Goal: Information Seeking & Learning: Compare options

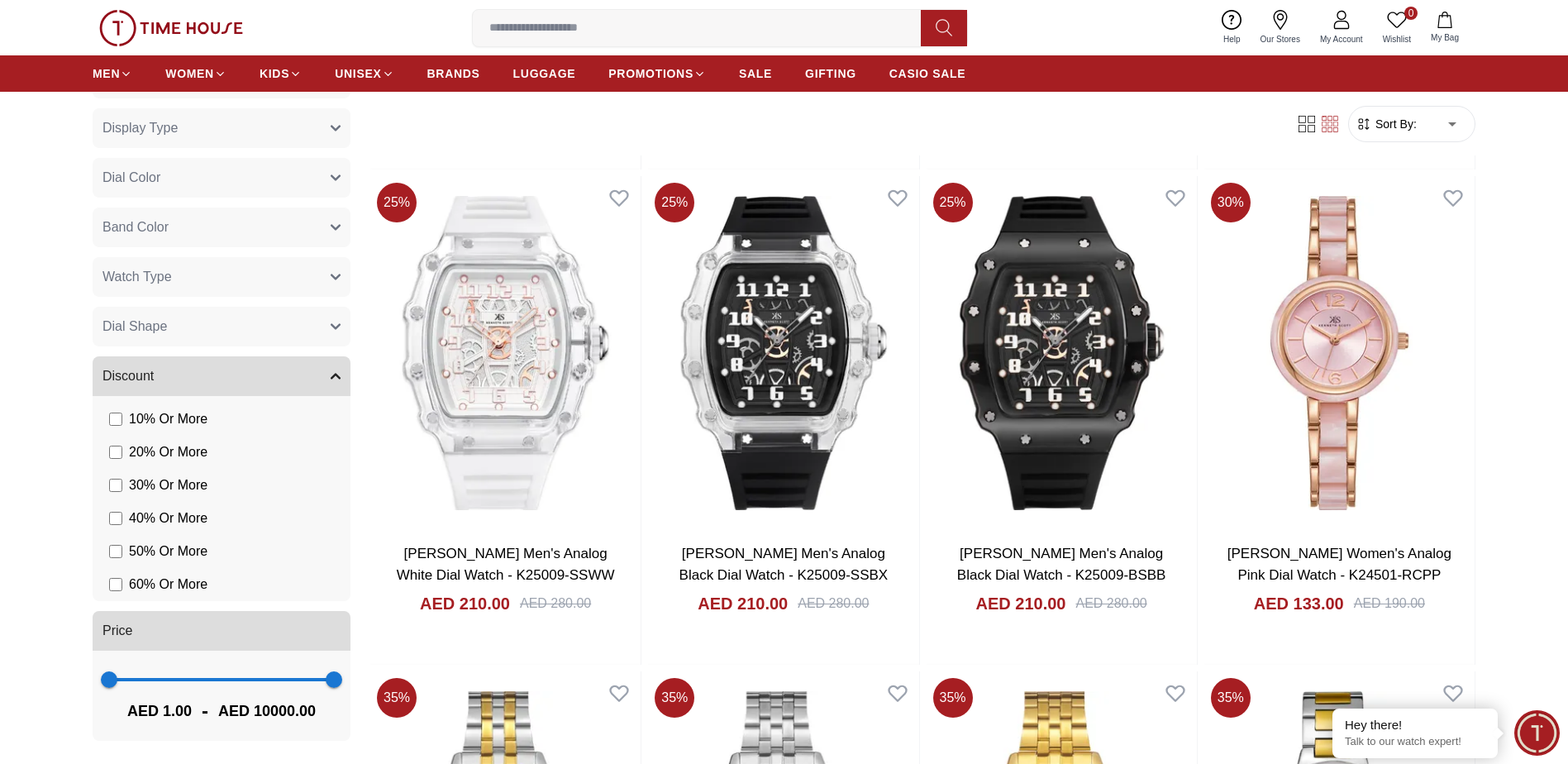
scroll to position [1075, 0]
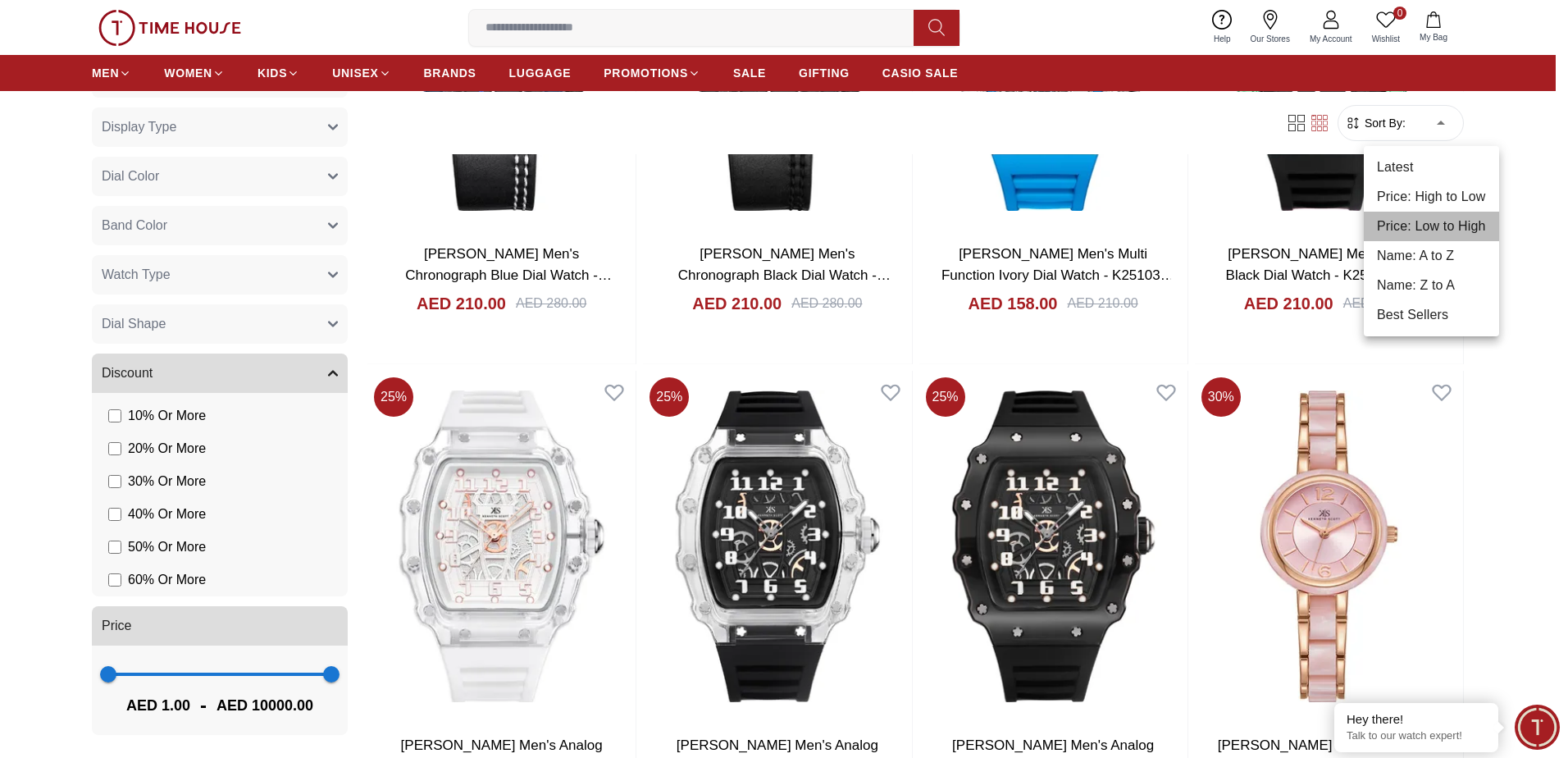
click at [1430, 226] on li "Price: Low to High" at bounding box center [1431, 226] width 135 height 29
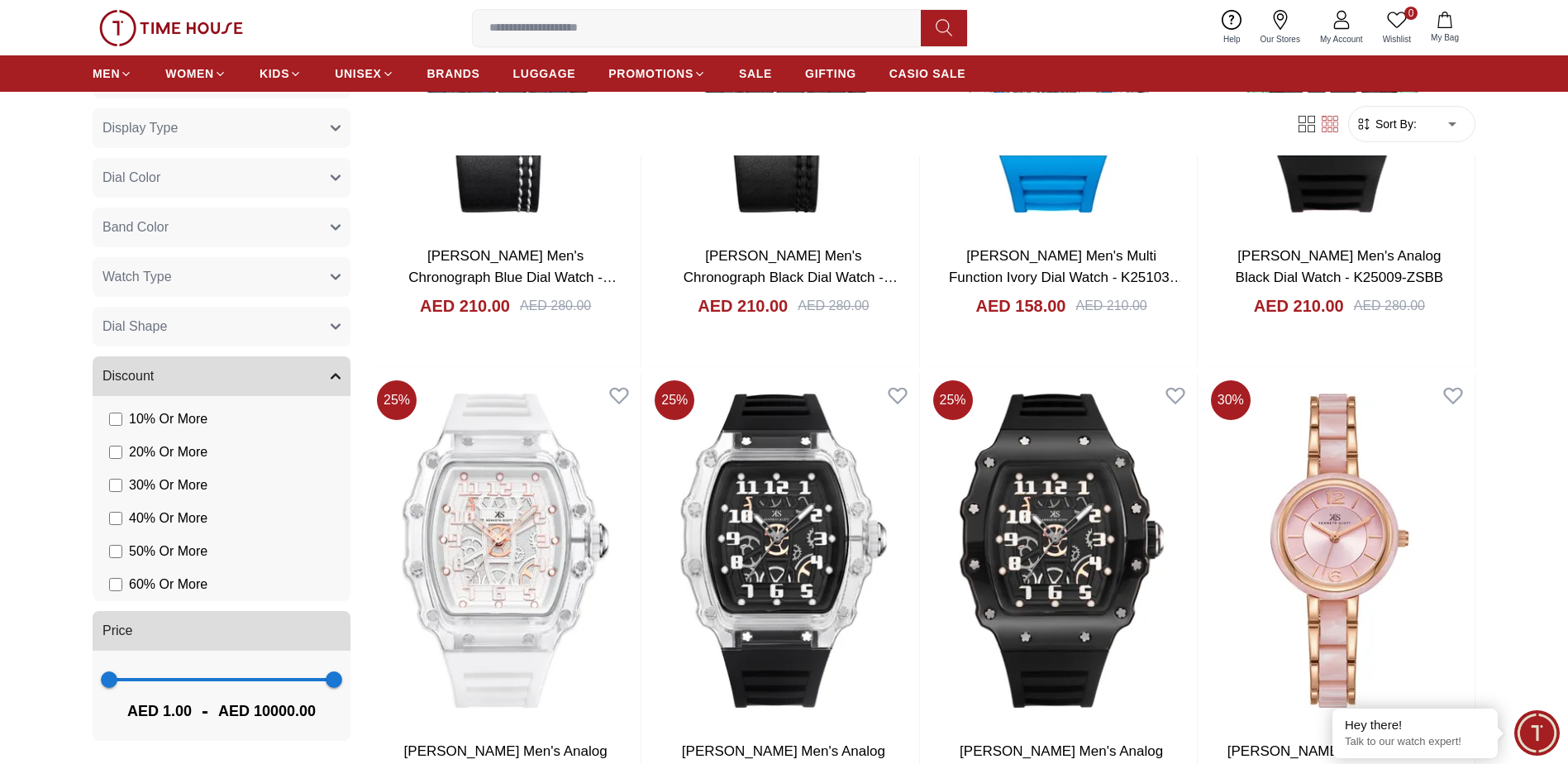
type input "*"
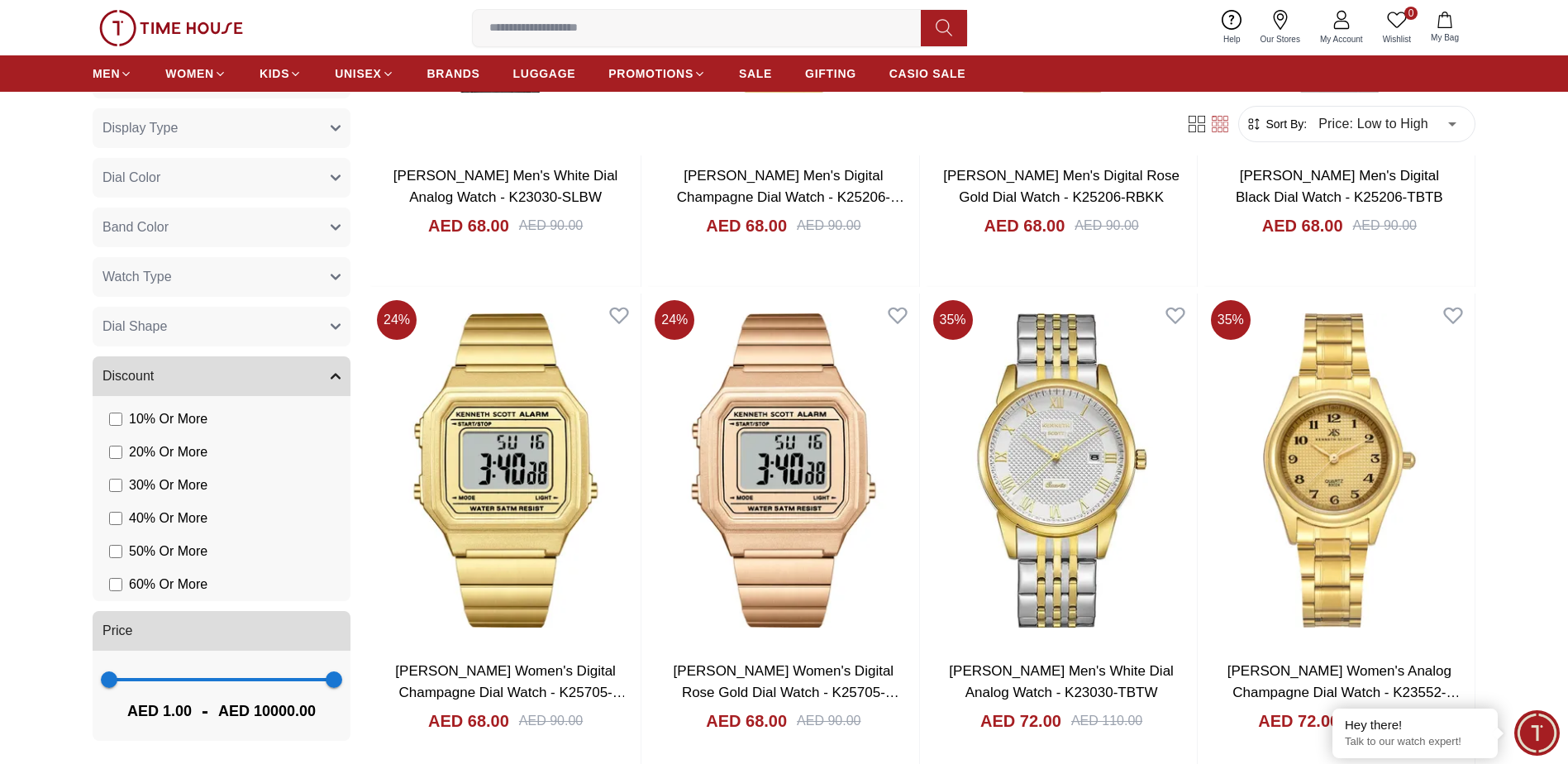
scroll to position [2150, 0]
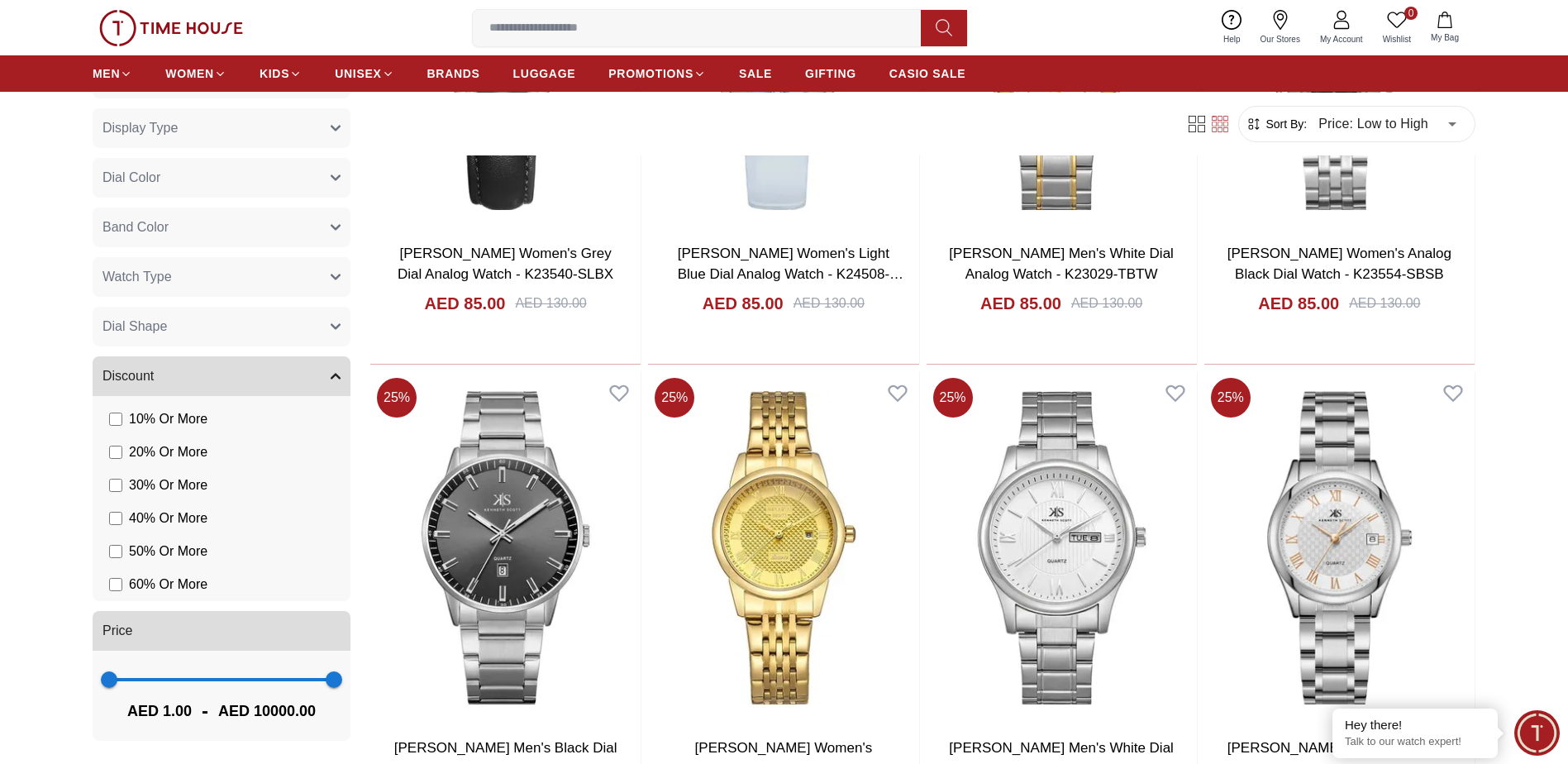
scroll to position [4548, 0]
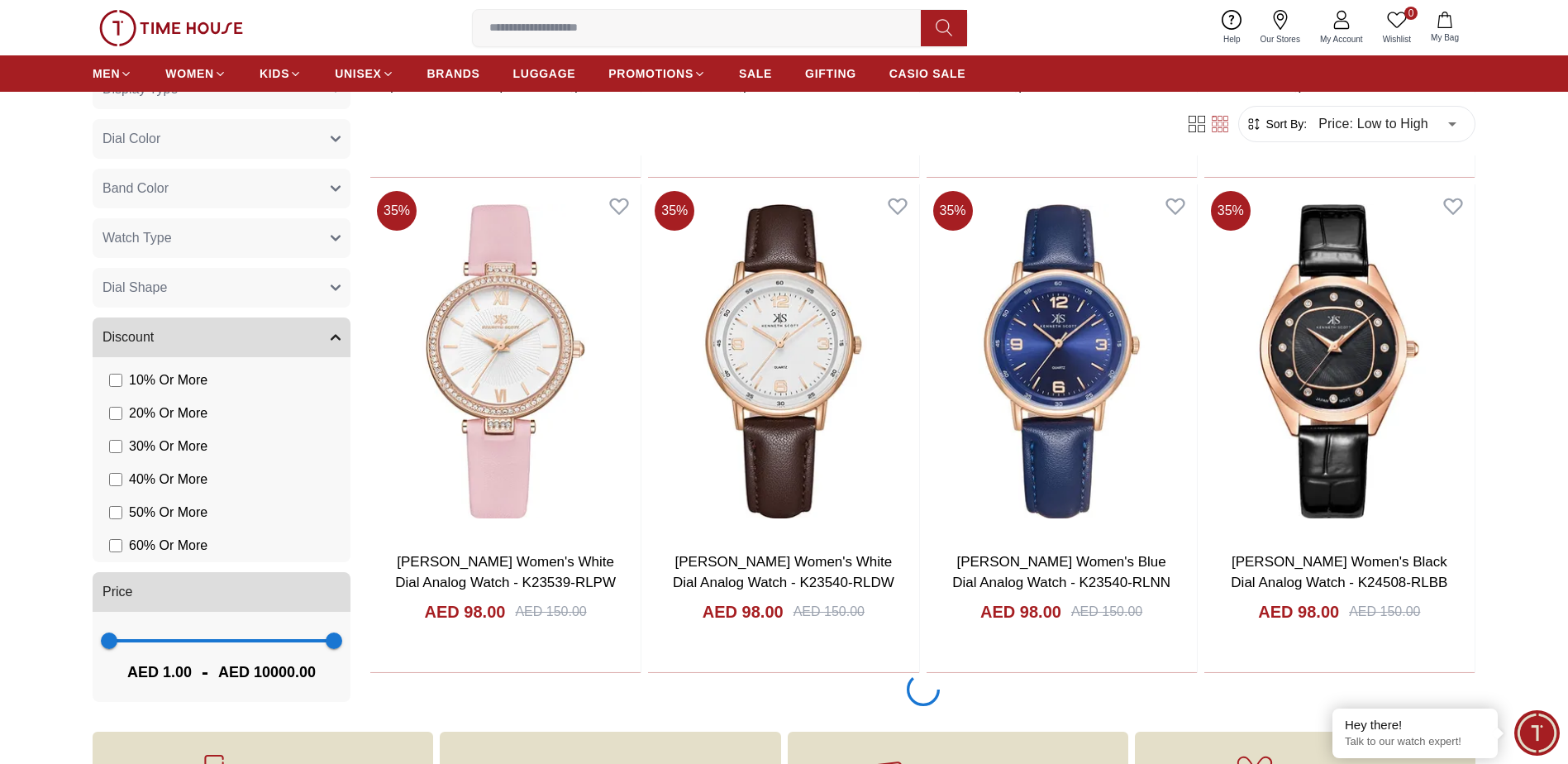
scroll to position [7939, 0]
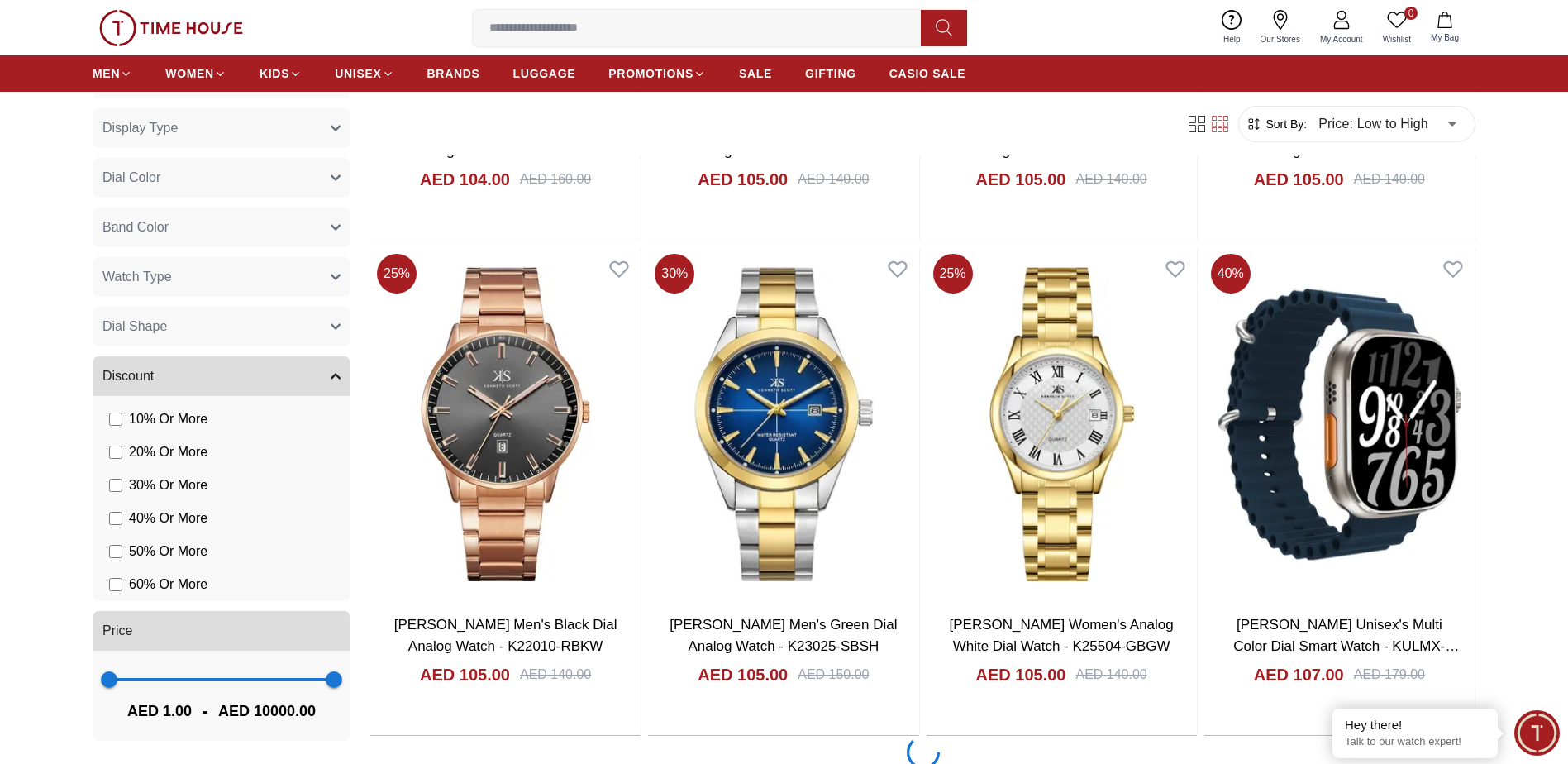
scroll to position [10419, 0]
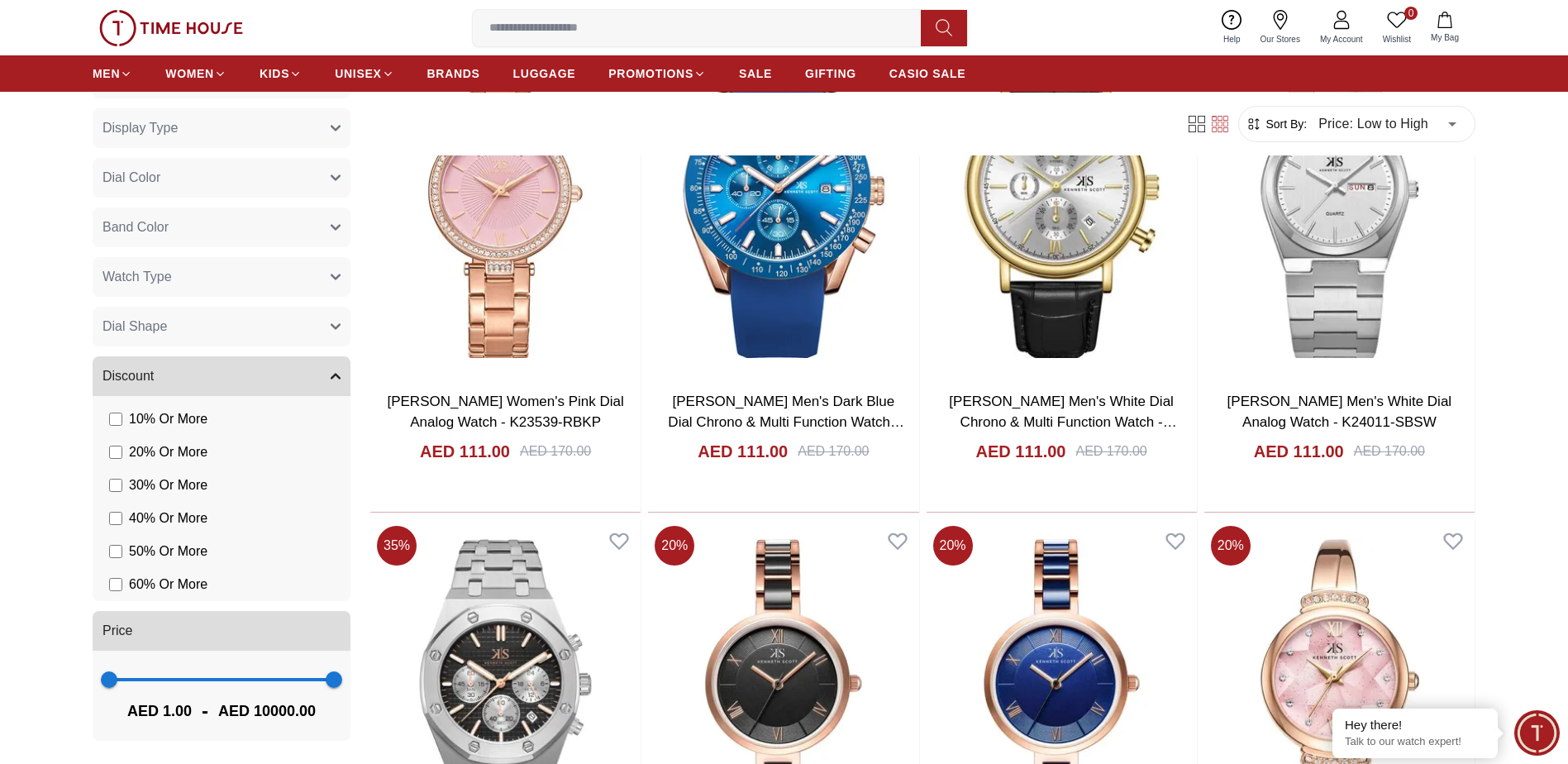
scroll to position [12238, 0]
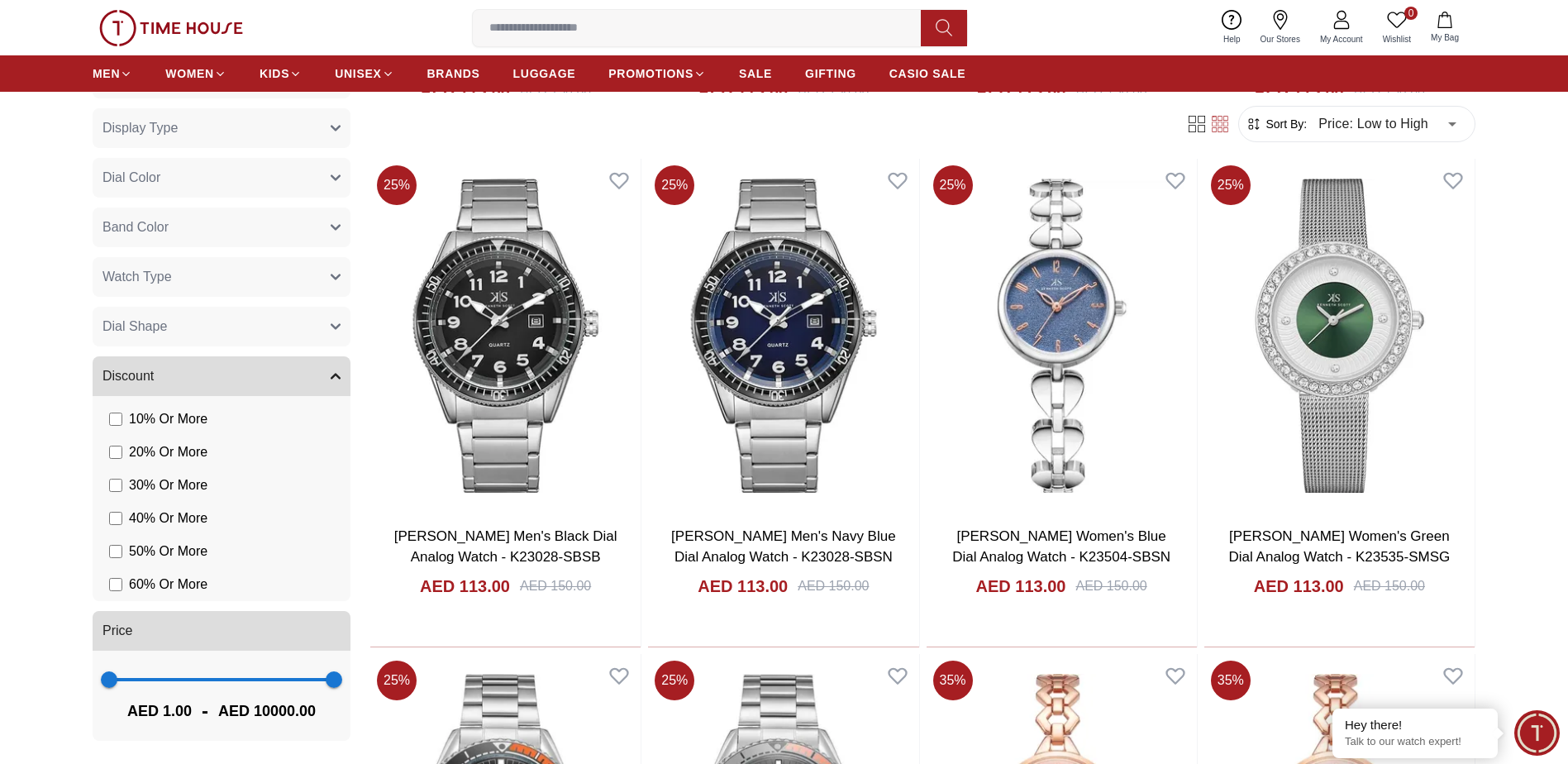
scroll to position [14554, 0]
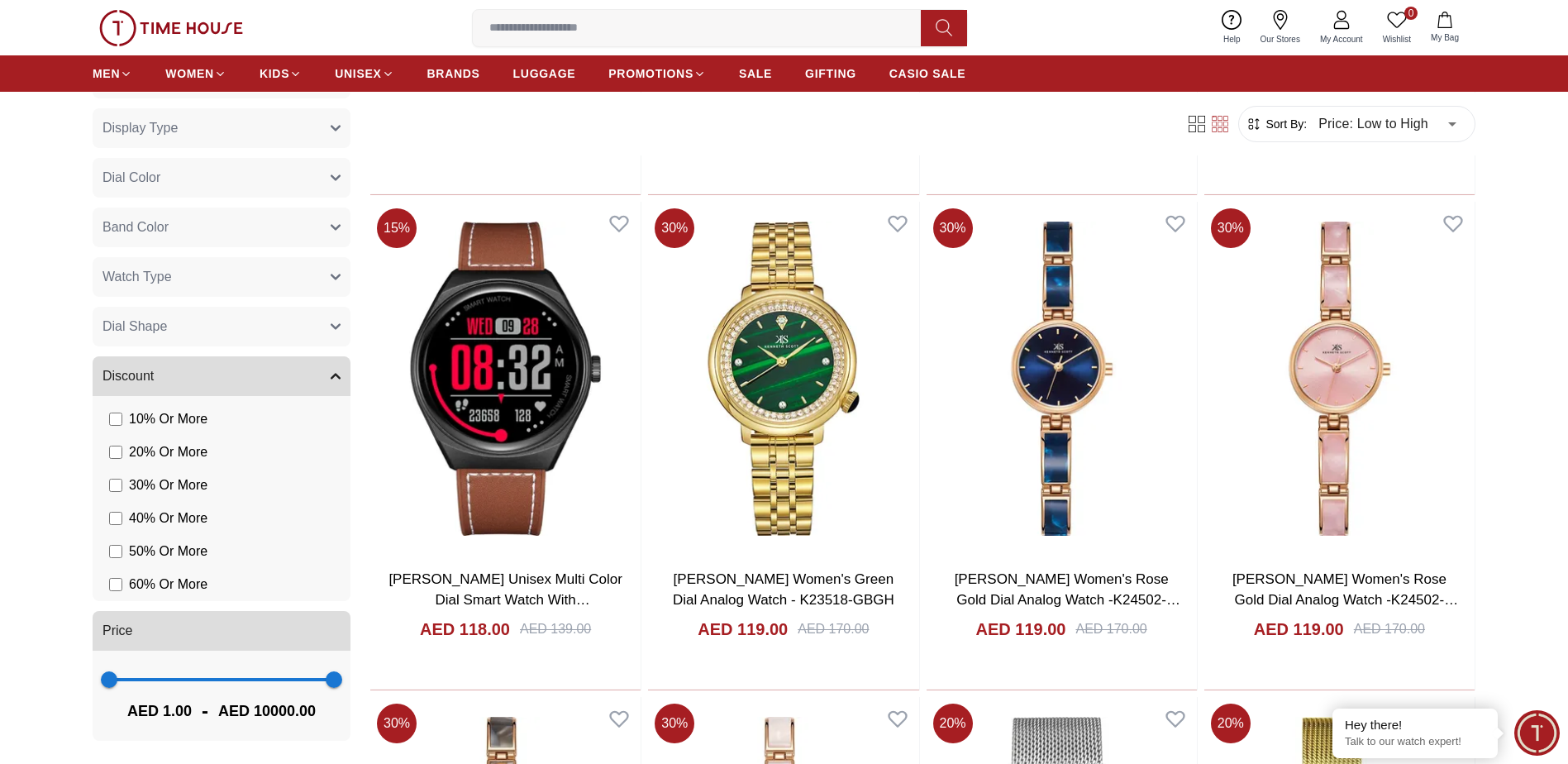
scroll to position [17613, 0]
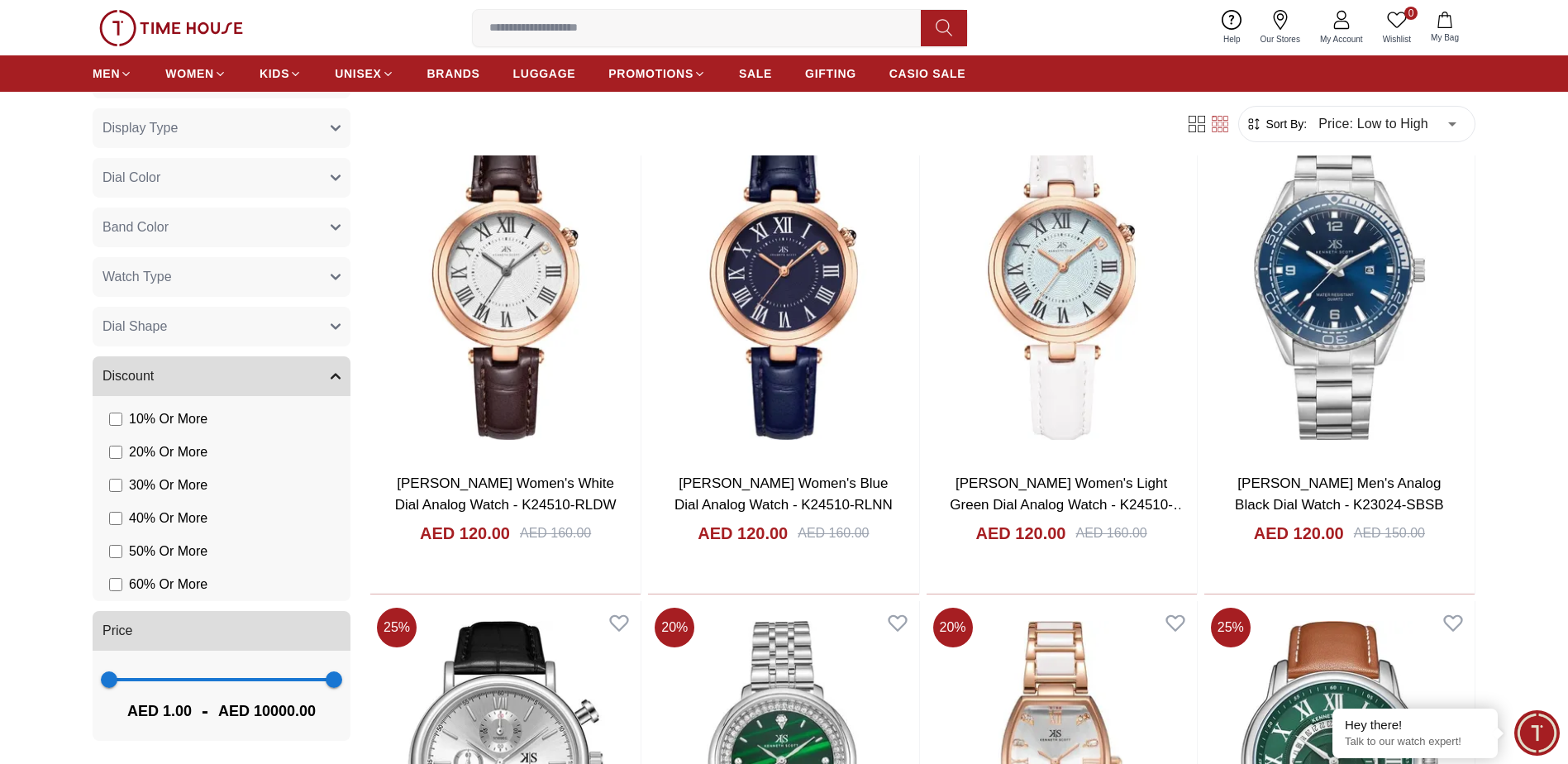
scroll to position [20094, 0]
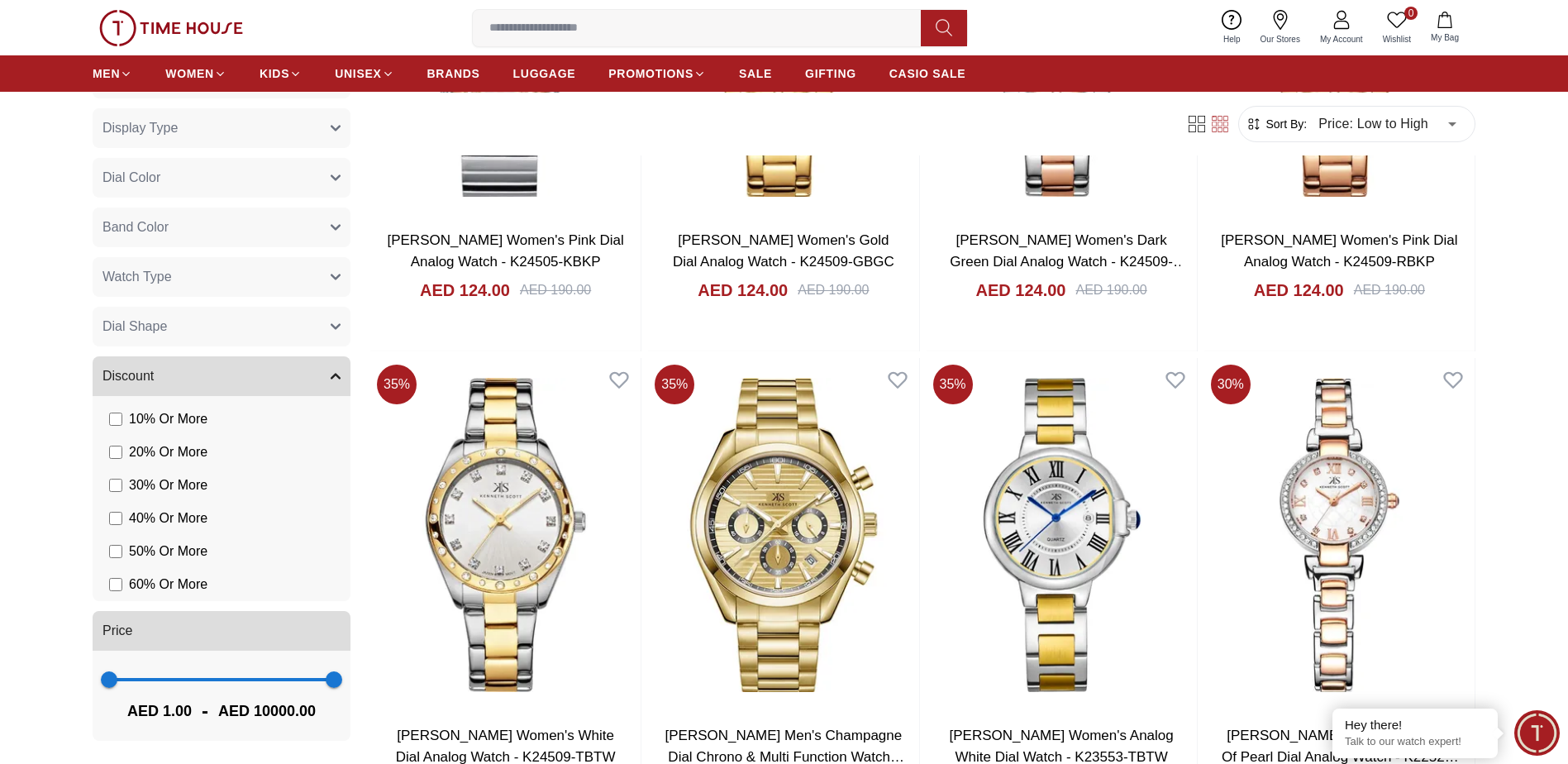
scroll to position [22575, 0]
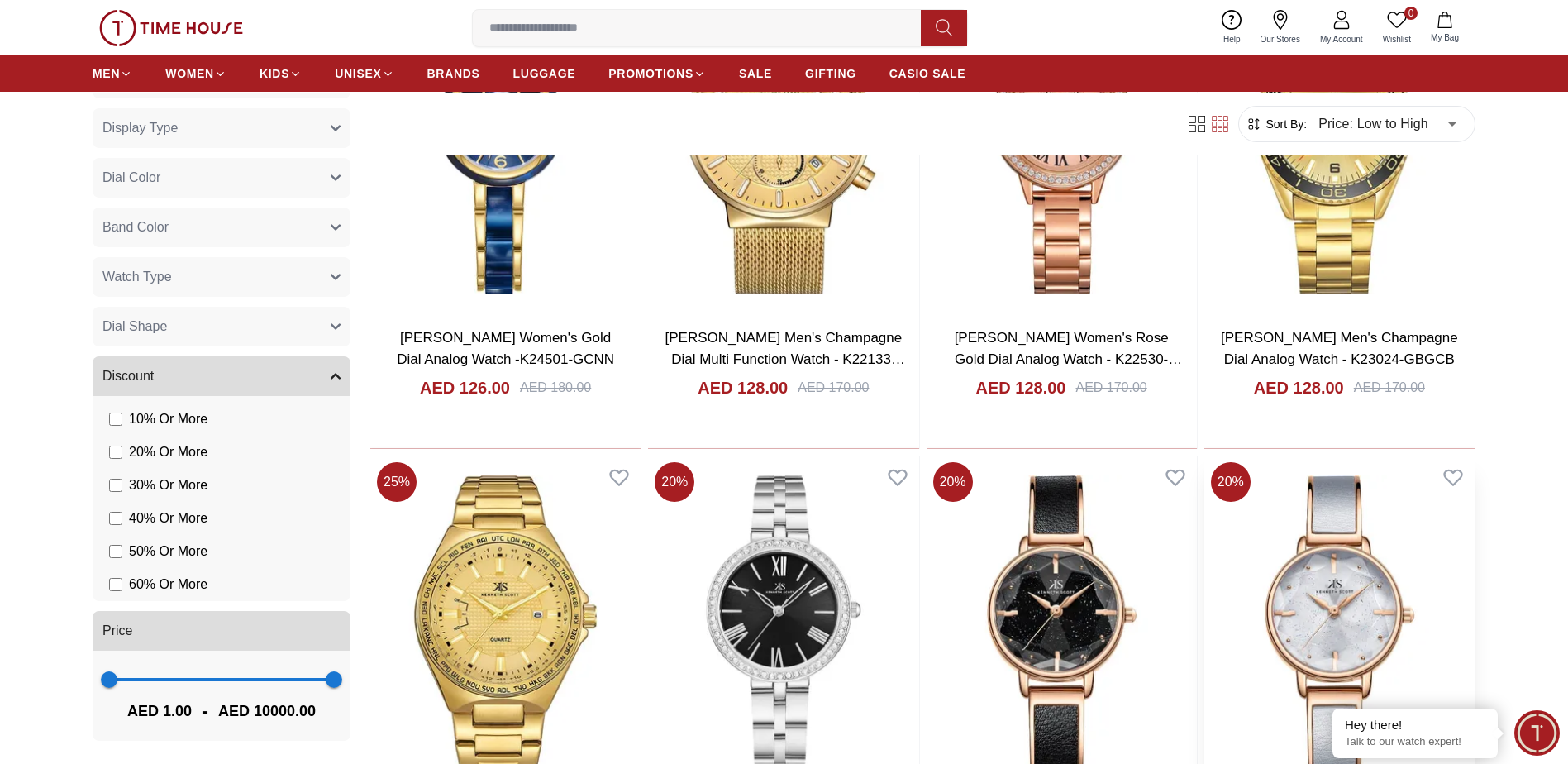
scroll to position [24394, 0]
